Goal: Navigation & Orientation: Find specific page/section

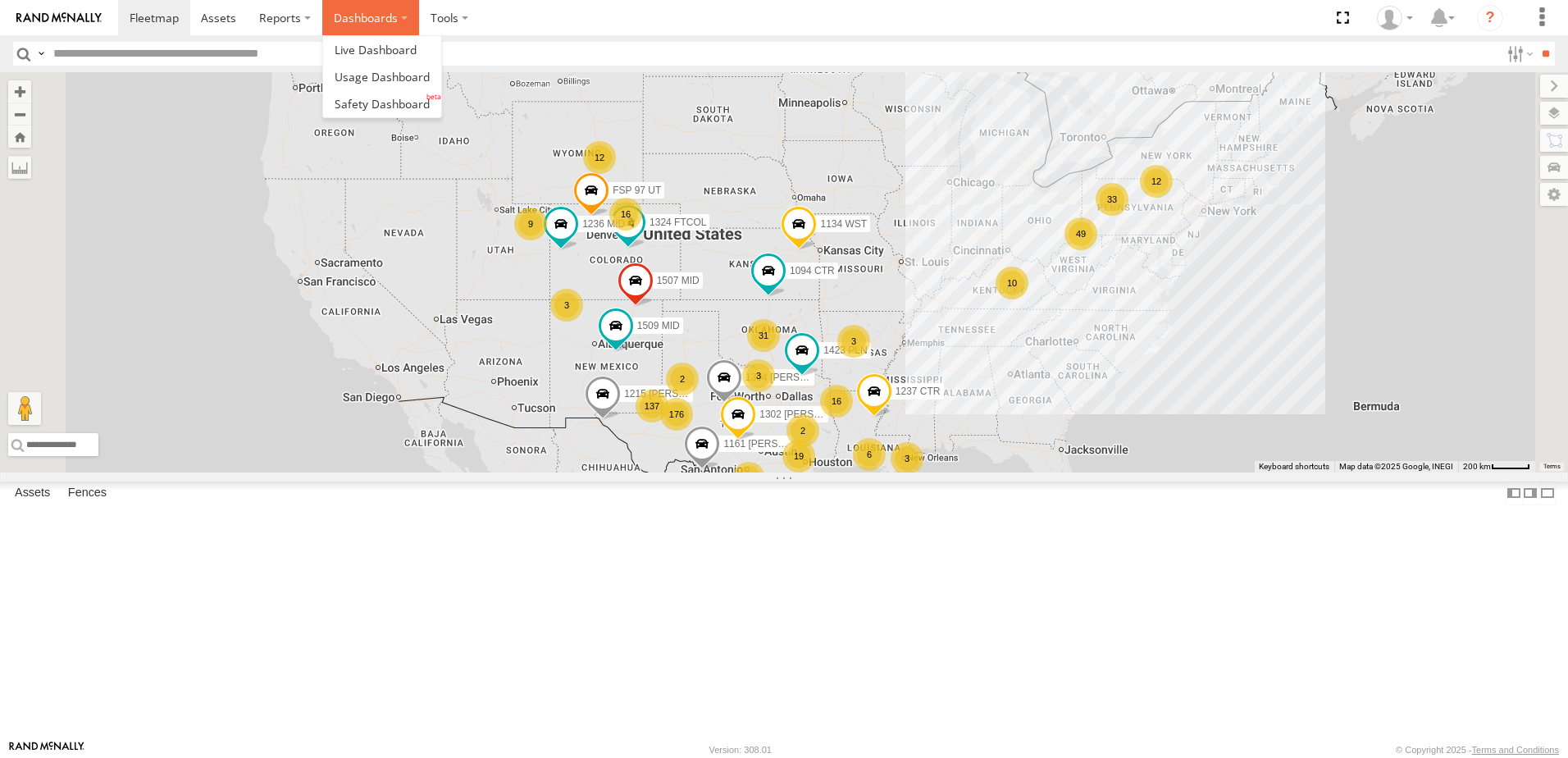
click at [409, 23] on label "Dashboards" at bounding box center [371, 17] width 97 height 36
click at [384, 95] on link at bounding box center [382, 104] width 118 height 27
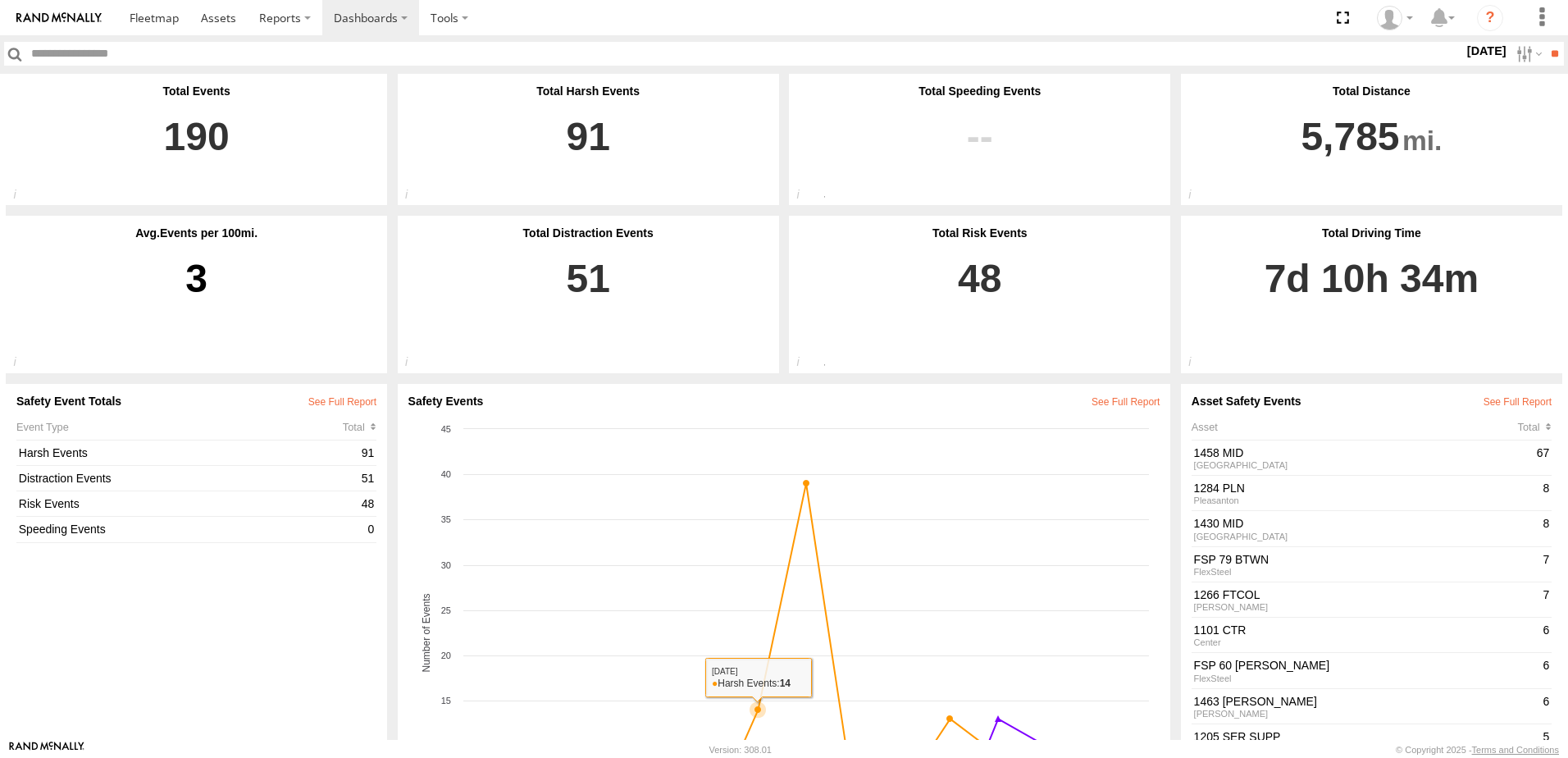
click at [87, 10] on link at bounding box center [59, 17] width 118 height 36
